Goal: Find contact information: Find contact information

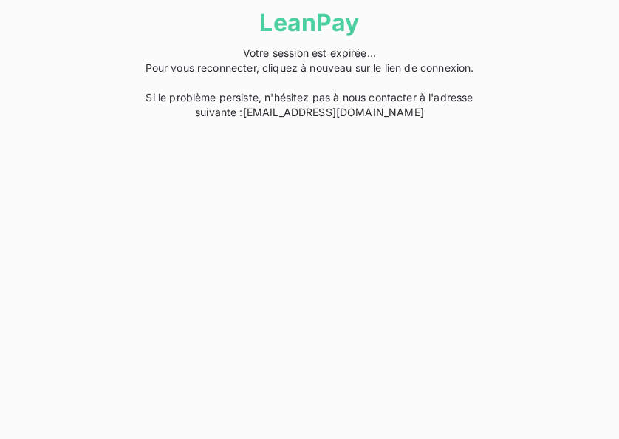
click at [313, 109] on link "[EMAIL_ADDRESS][DOMAIN_NAME]" at bounding box center [333, 112] width 181 height 13
click at [338, 111] on link "[EMAIL_ADDRESS][DOMAIN_NAME]" at bounding box center [333, 112] width 181 height 13
